Goal: Find specific page/section: Find specific page/section

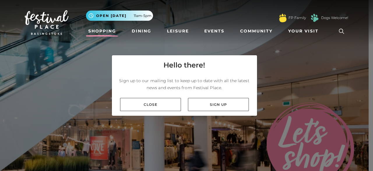
click at [157, 103] on link "Close" at bounding box center [150, 104] width 61 height 13
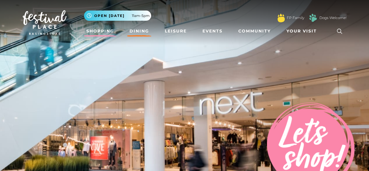
click at [136, 31] on link "Dining" at bounding box center [139, 31] width 24 height 11
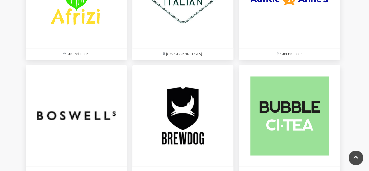
scroll to position [452, 0]
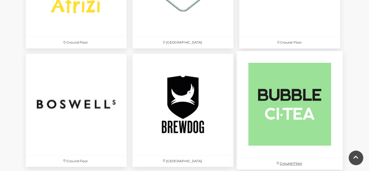
click at [258, 126] on img at bounding box center [289, 104] width 106 height 106
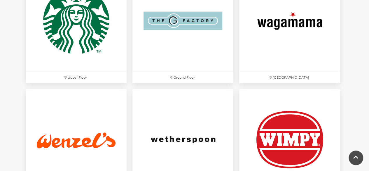
scroll to position [1829, 0]
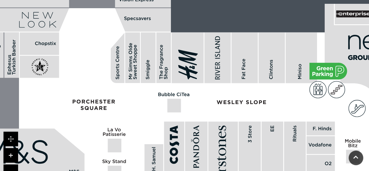
scroll to position [430, 0]
